Goal: Task Accomplishment & Management: Complete application form

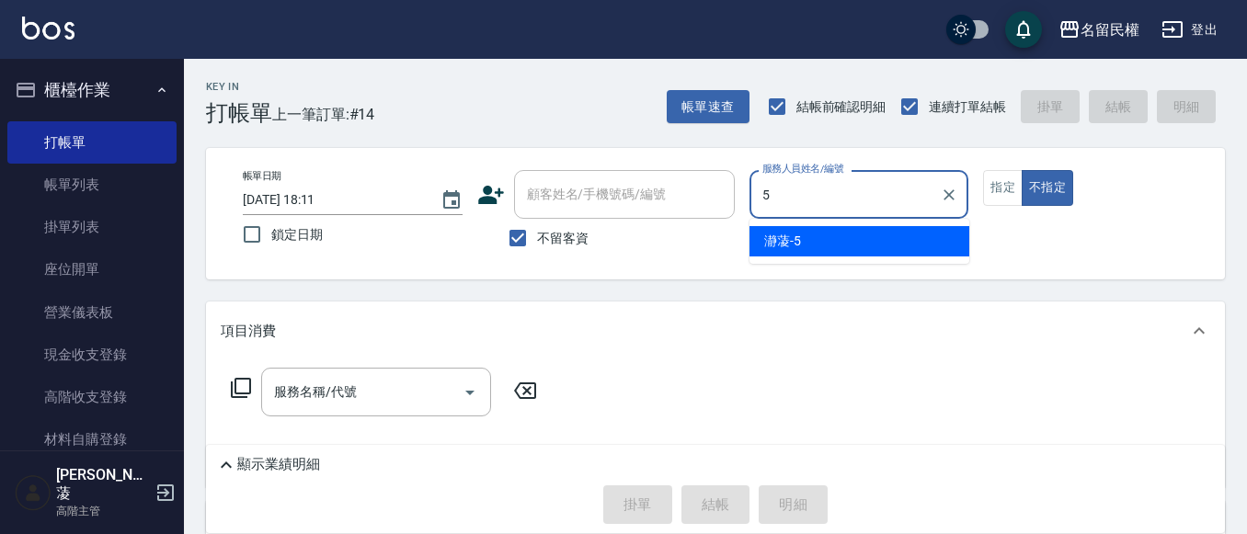
type input "瀞蓤-5"
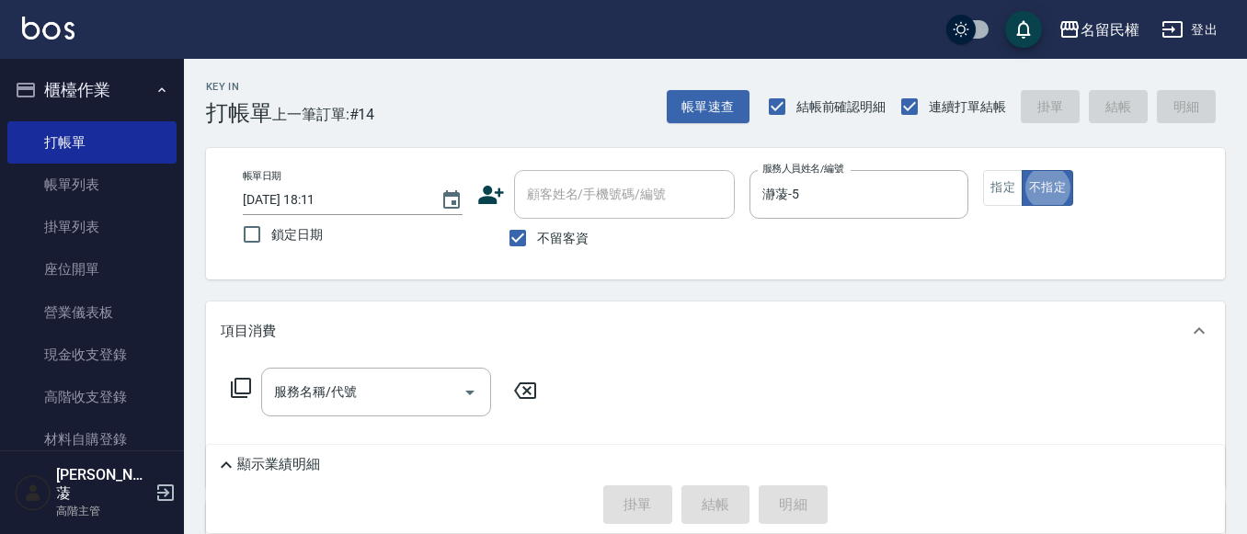
type button "false"
click at [1004, 194] on button "指定" at bounding box center [1003, 188] width 40 height 36
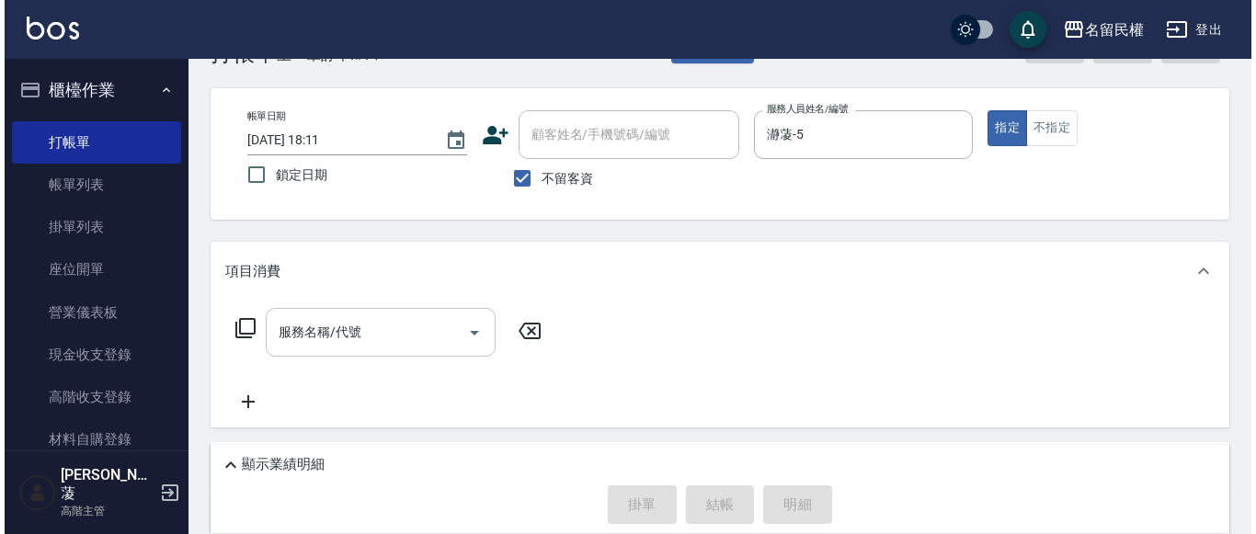
scroll to position [92, 0]
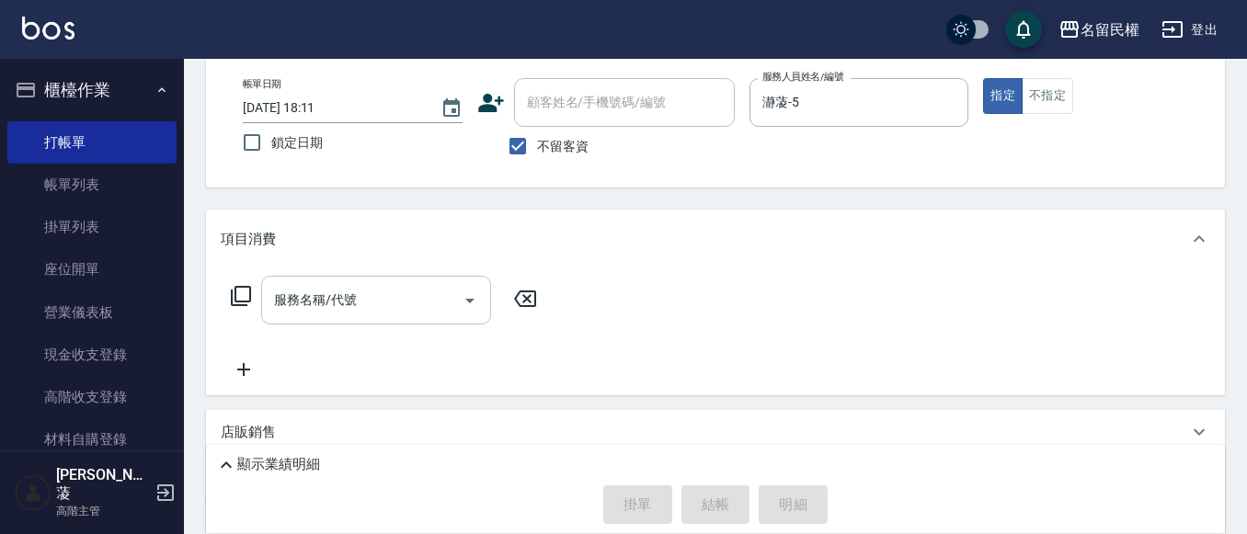
click at [384, 315] on input "服務名稱/代號" at bounding box center [362, 300] width 186 height 32
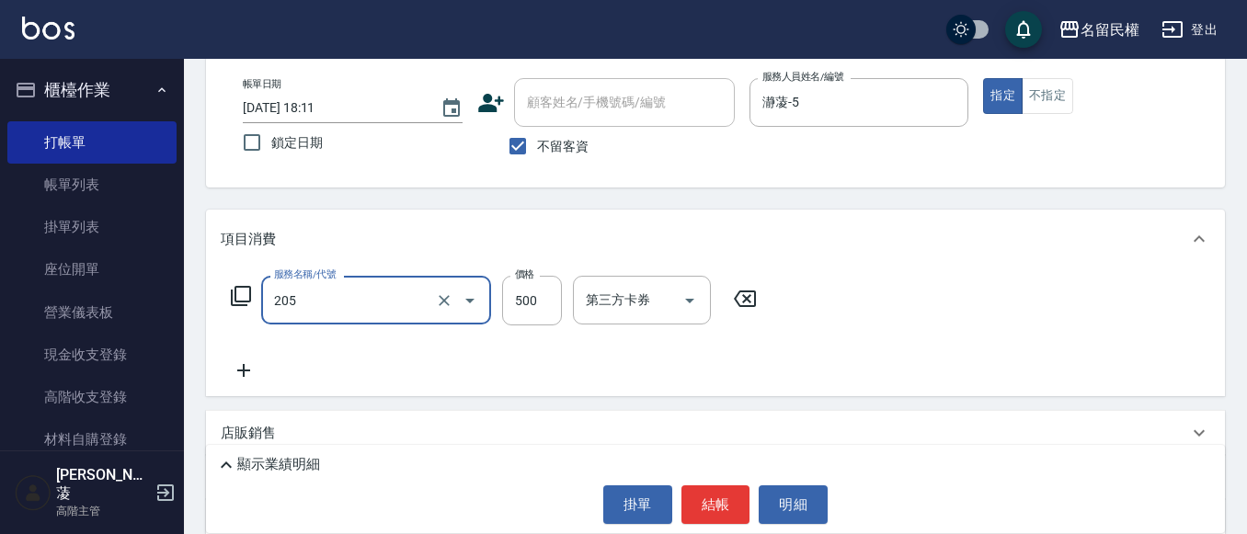
type input "指定洗剪(205)"
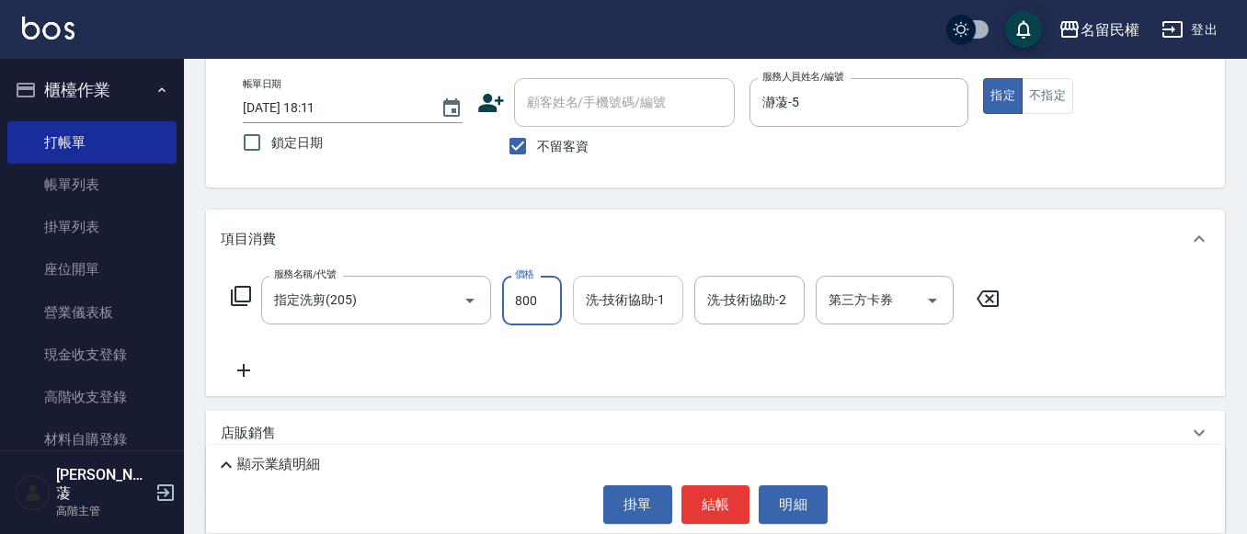
type input "800"
click at [621, 298] on input "洗-技術協助-1" at bounding box center [628, 300] width 94 height 32
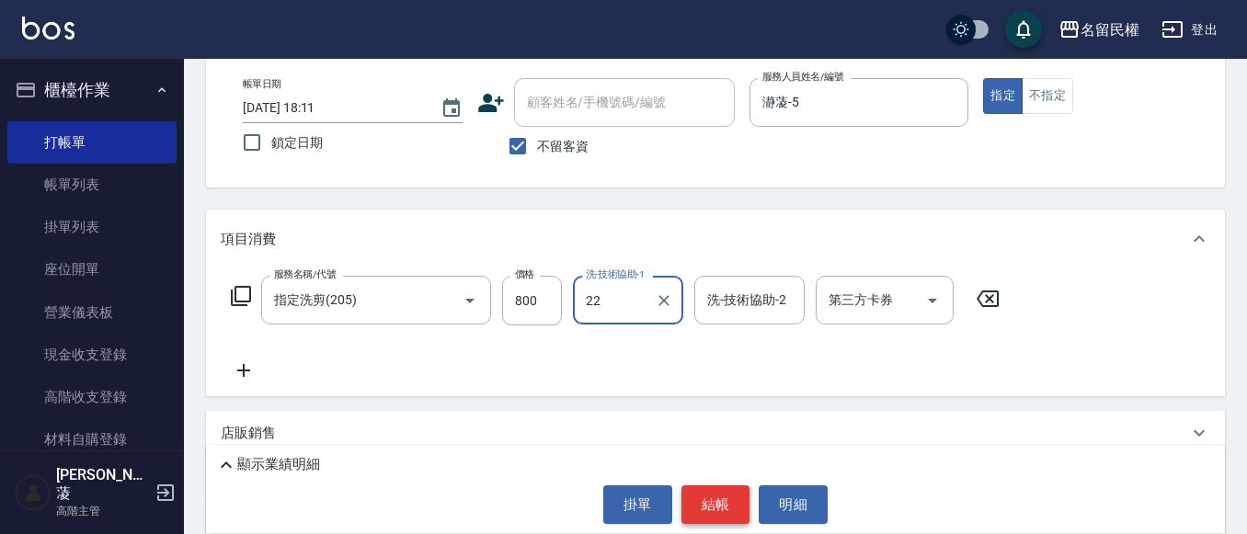
type input "妘庭-22"
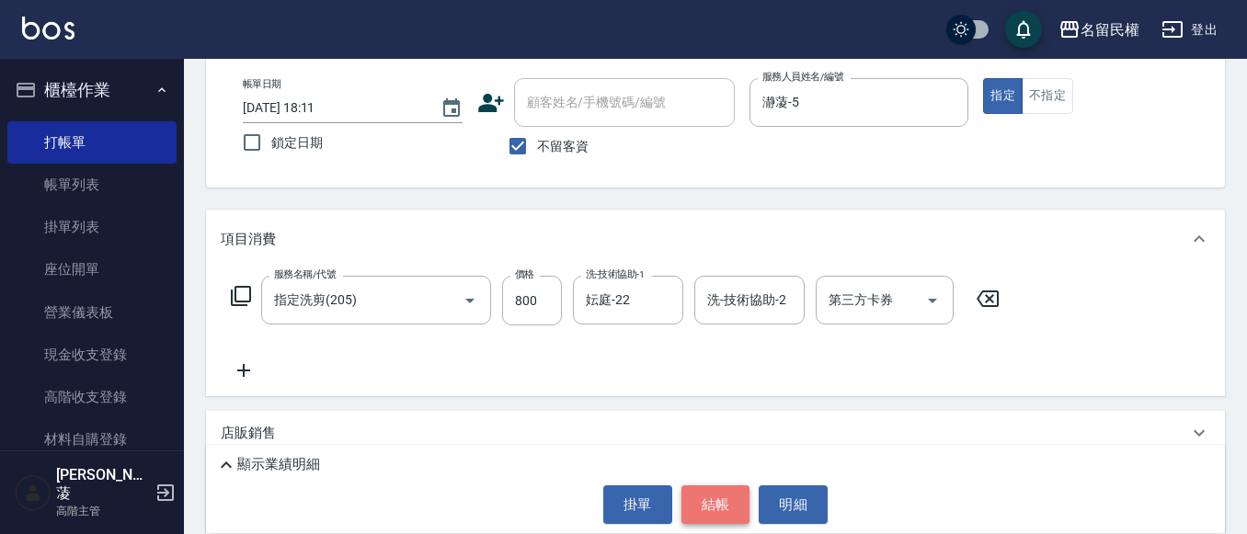
click at [723, 506] on button "結帳" at bounding box center [715, 504] width 69 height 39
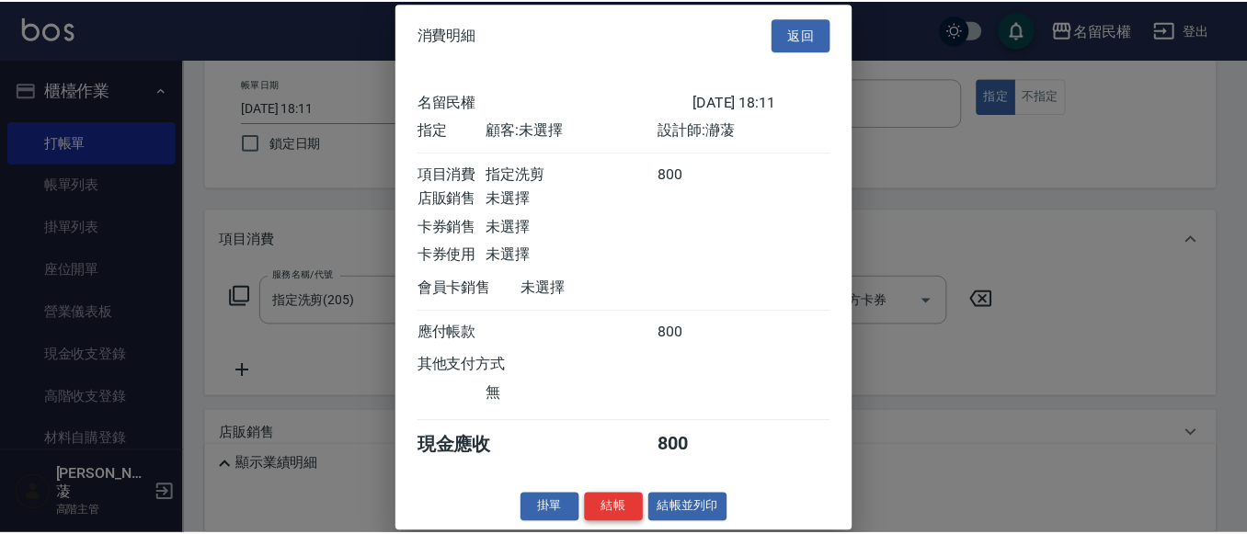
scroll to position [24, 0]
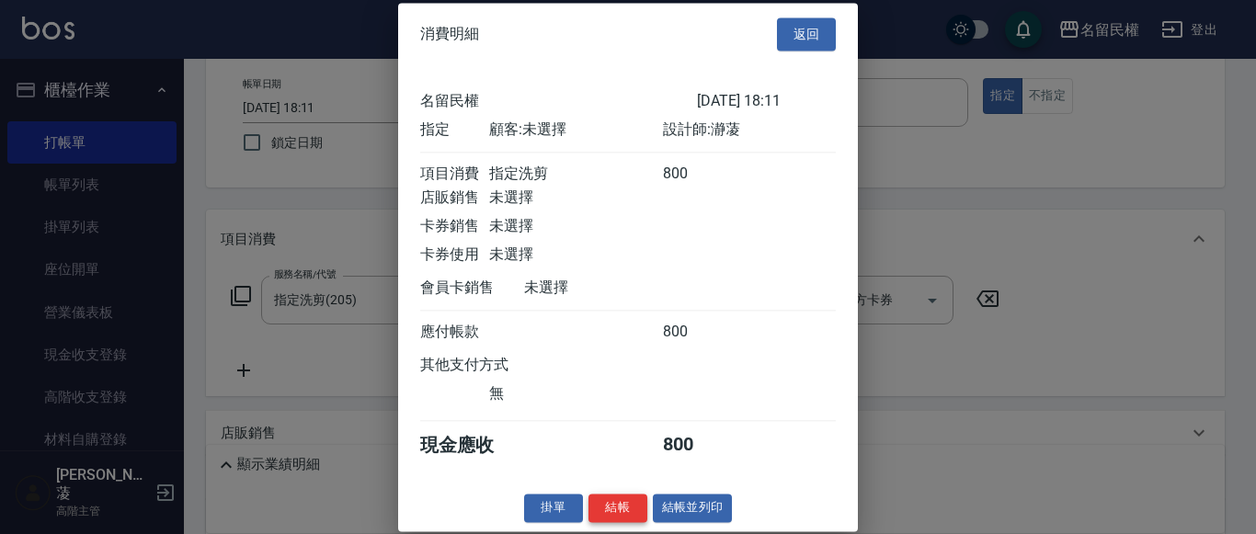
click at [626, 511] on button "結帳" at bounding box center [617, 508] width 59 height 29
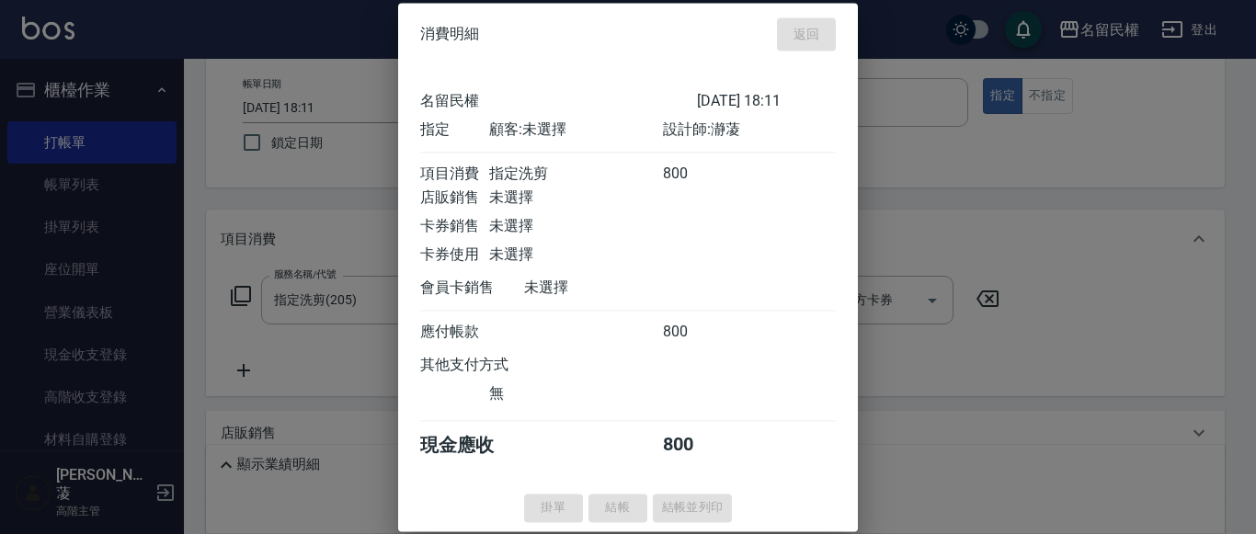
type input "[DATE] 18:44"
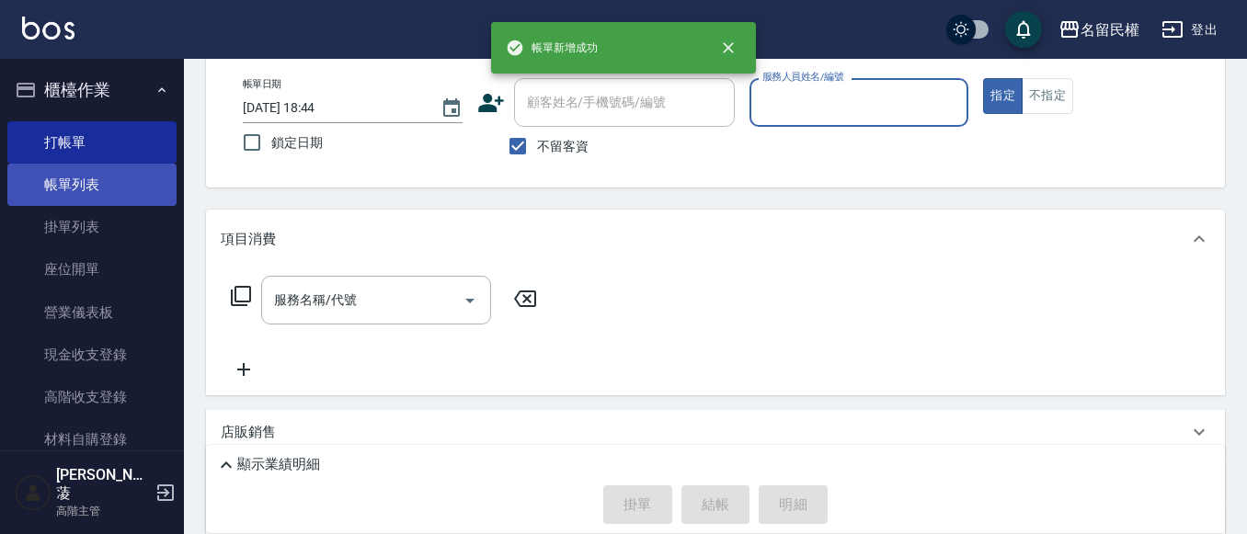
click at [89, 204] on link "帳單列表" at bounding box center [91, 185] width 169 height 42
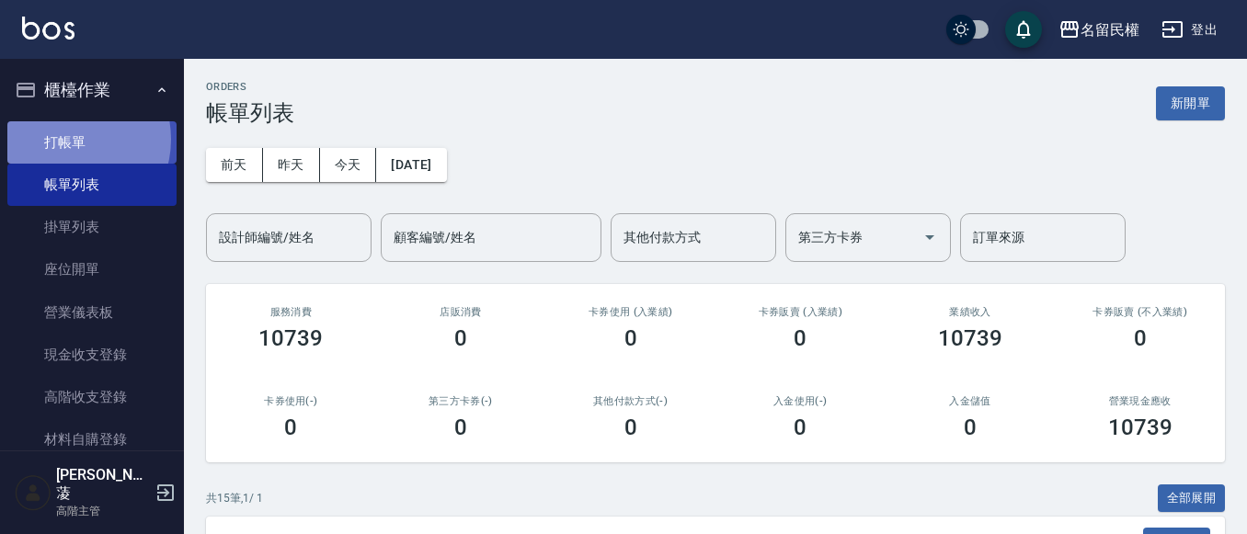
click at [69, 139] on link "打帳單" at bounding box center [91, 142] width 169 height 42
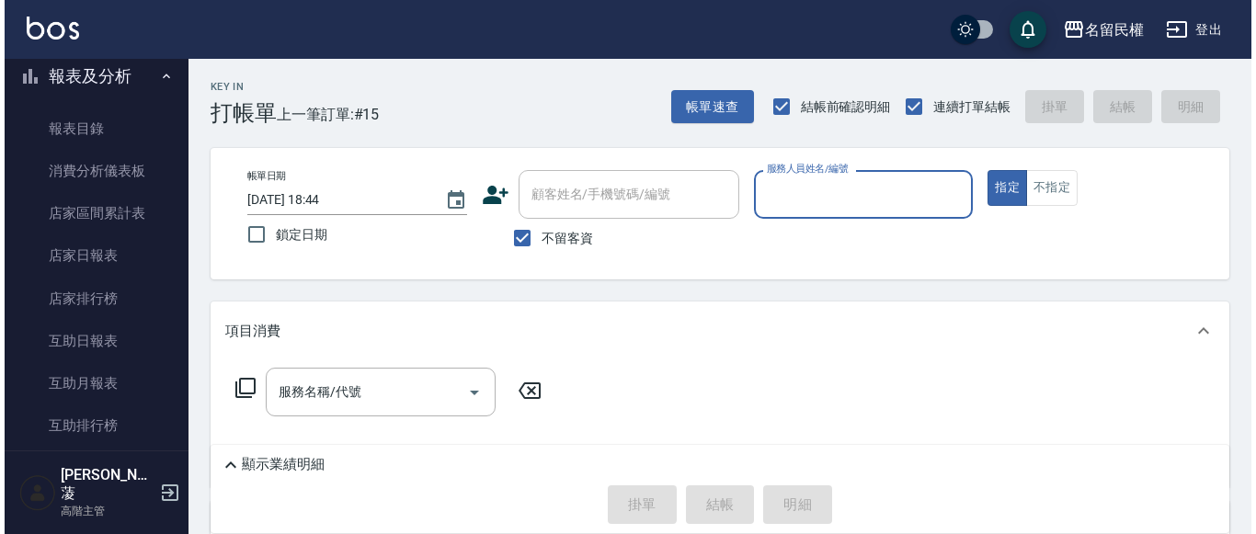
scroll to position [644, 0]
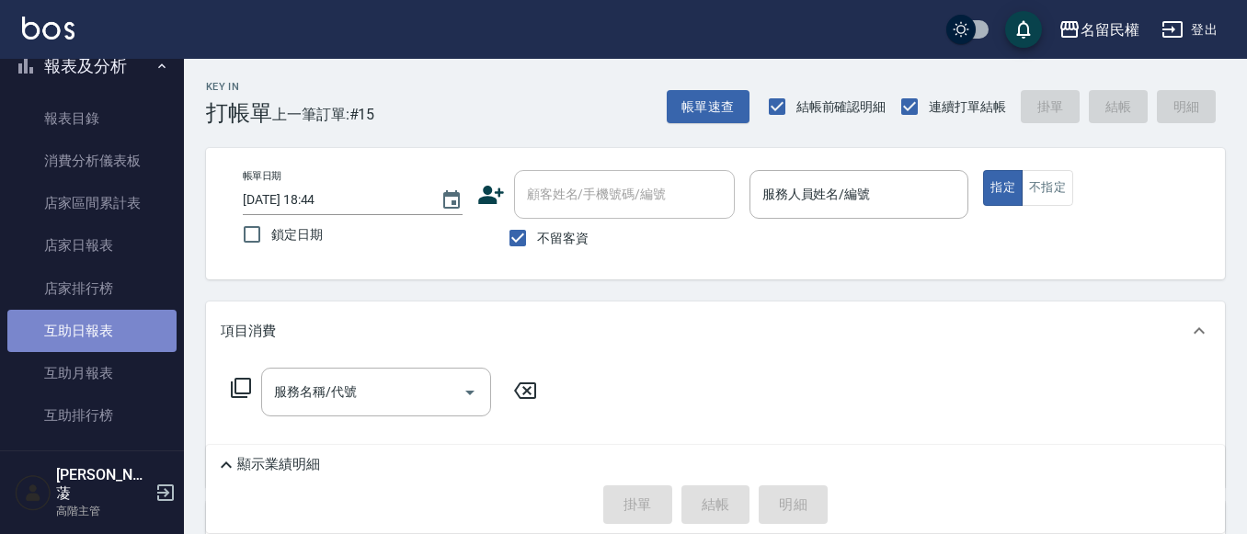
click at [135, 348] on link "互助日報表" at bounding box center [91, 331] width 169 height 42
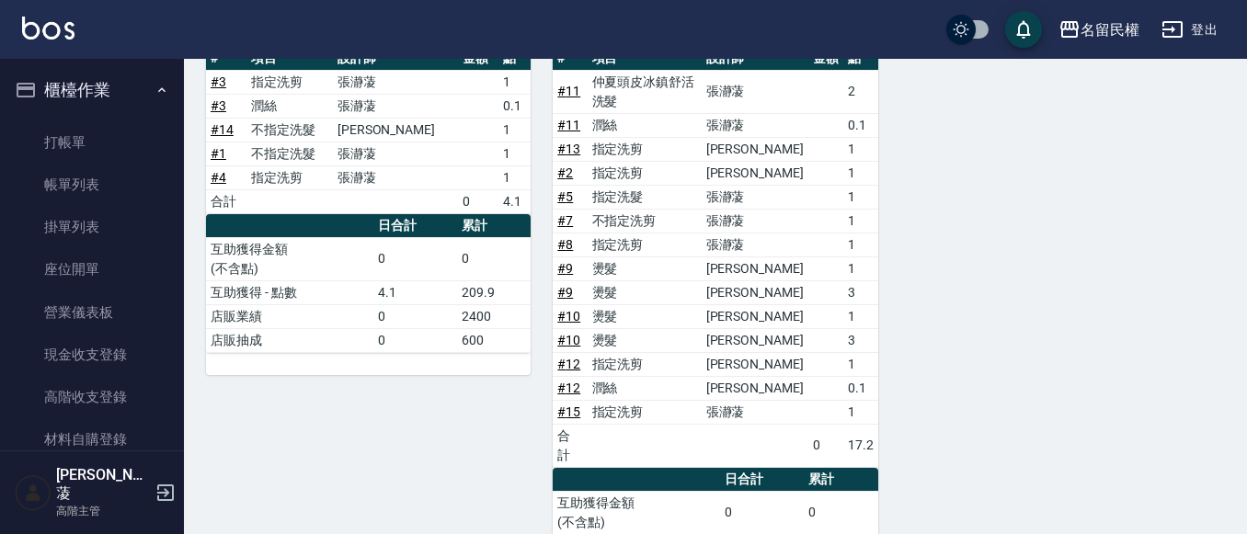
scroll to position [276, 0]
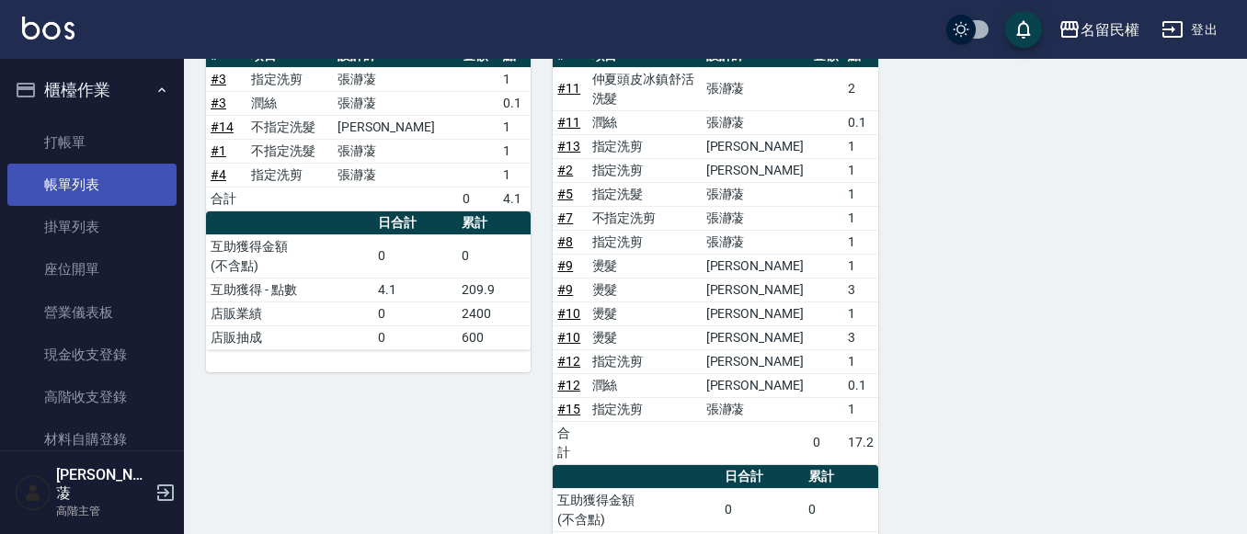
click at [86, 184] on link "帳單列表" at bounding box center [91, 185] width 169 height 42
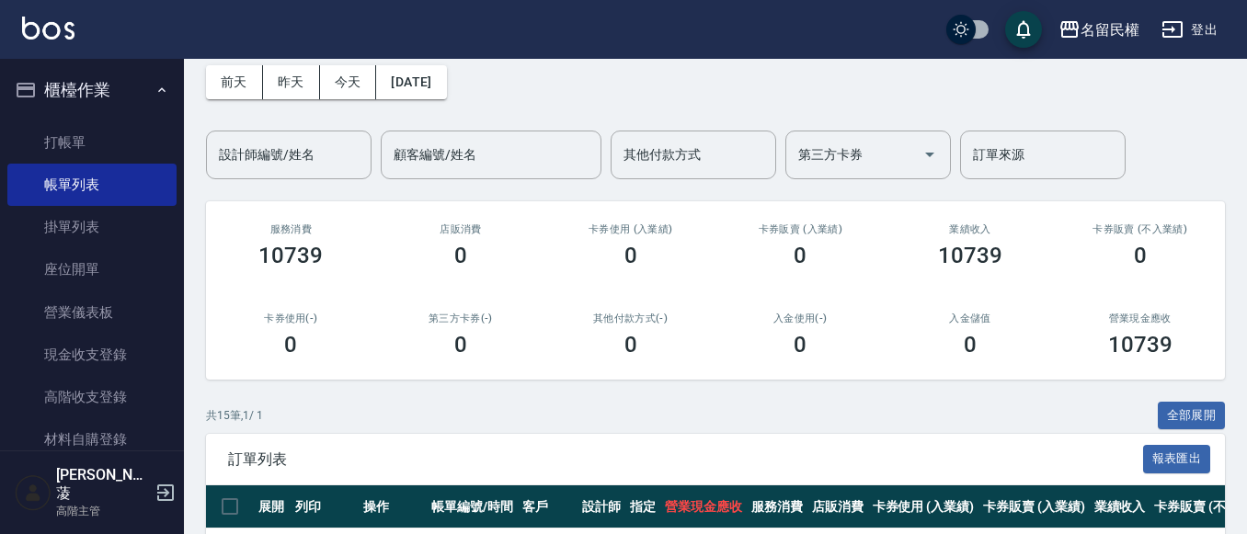
scroll to position [368, 0]
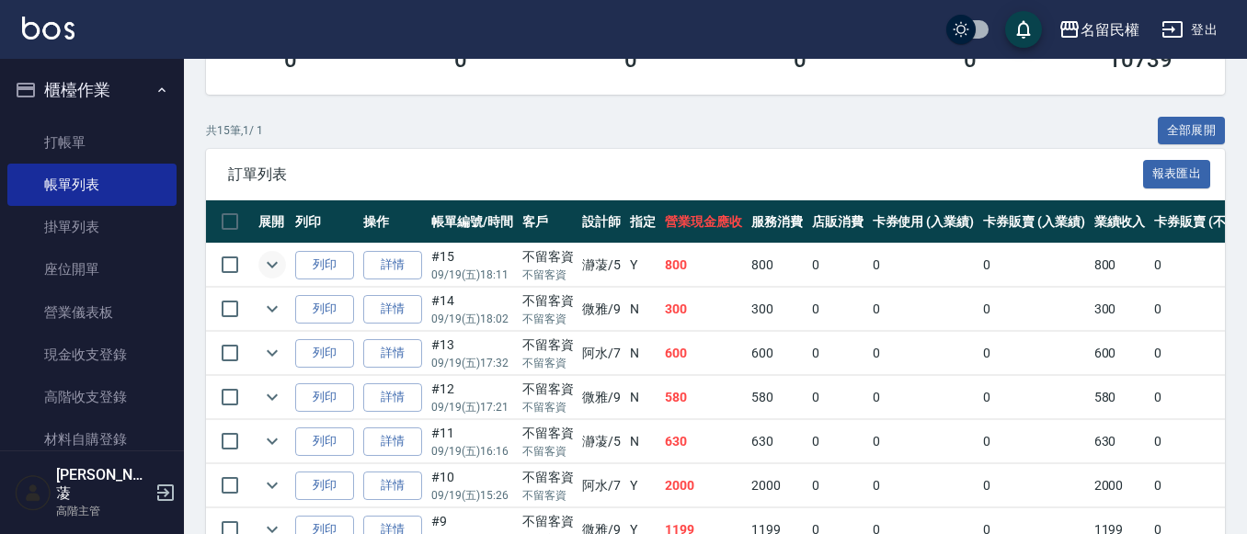
click at [269, 264] on icon "expand row" at bounding box center [272, 265] width 11 height 6
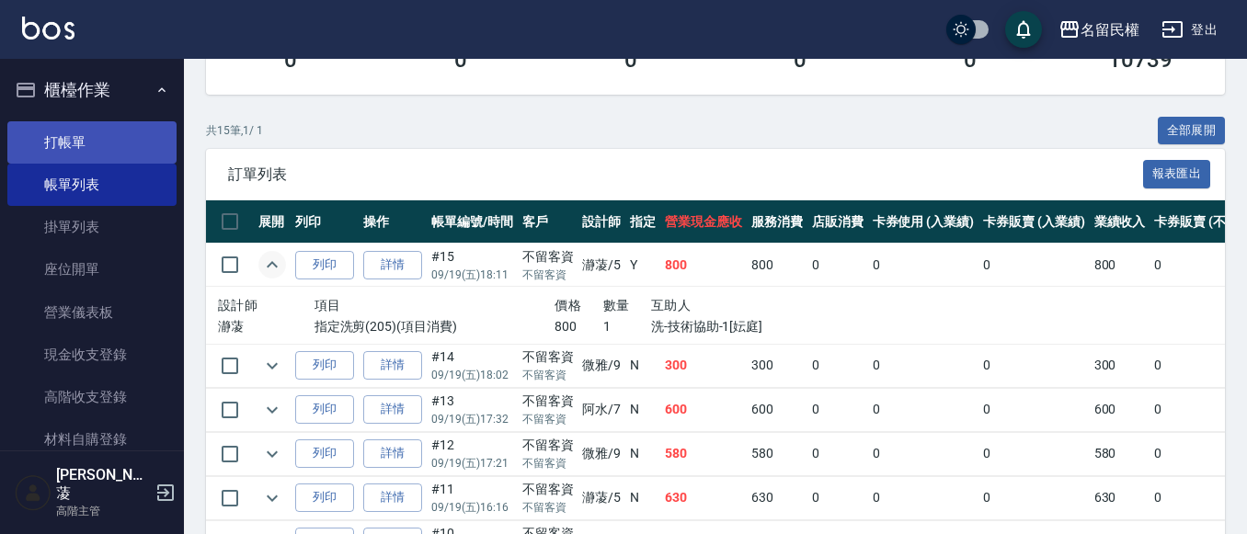
click at [37, 140] on link "打帳單" at bounding box center [91, 142] width 169 height 42
